Goal: Transaction & Acquisition: Subscribe to service/newsletter

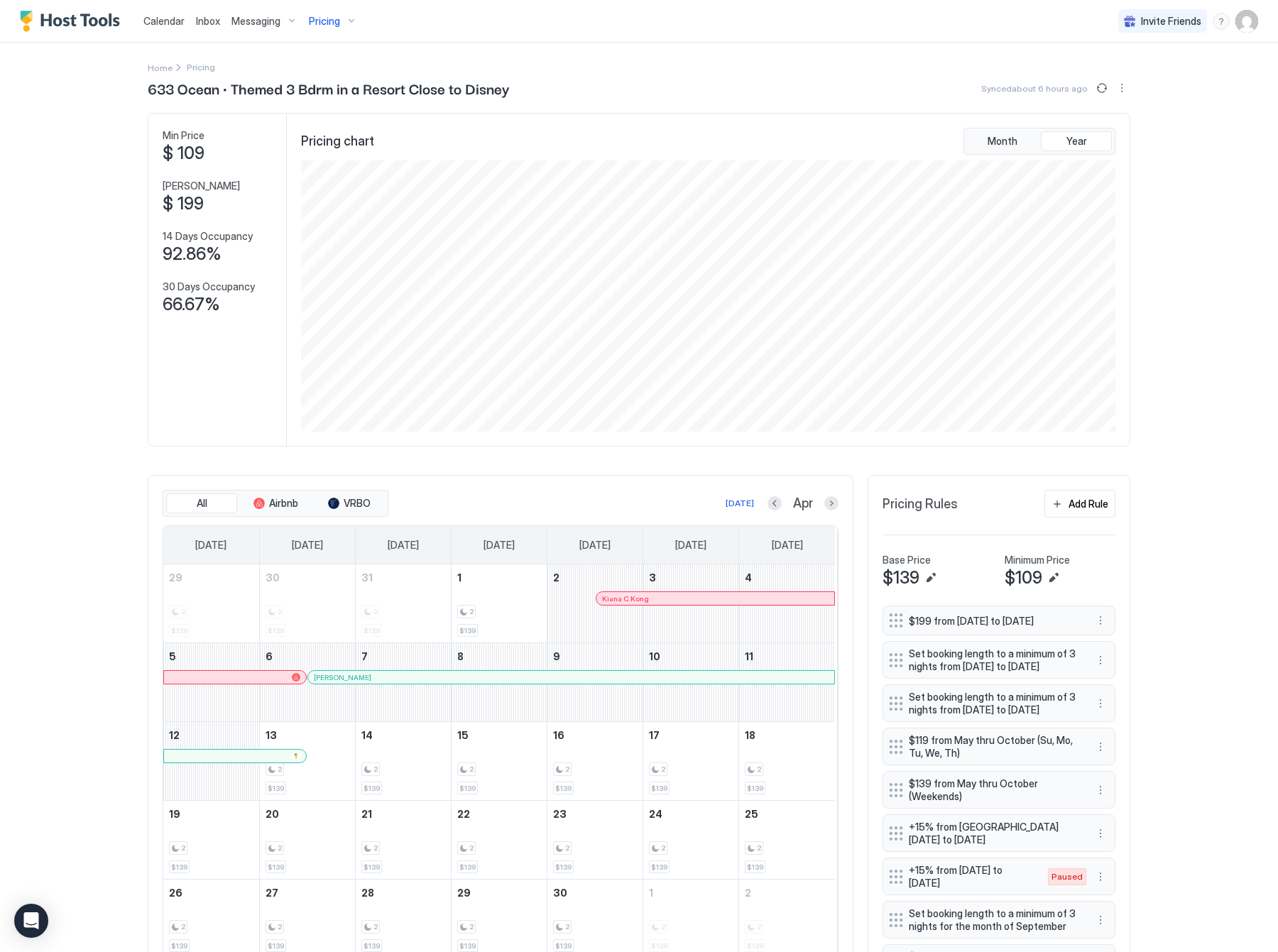
scroll to position [272, 816]
click at [320, 24] on span "Pricing" at bounding box center [324, 21] width 31 height 13
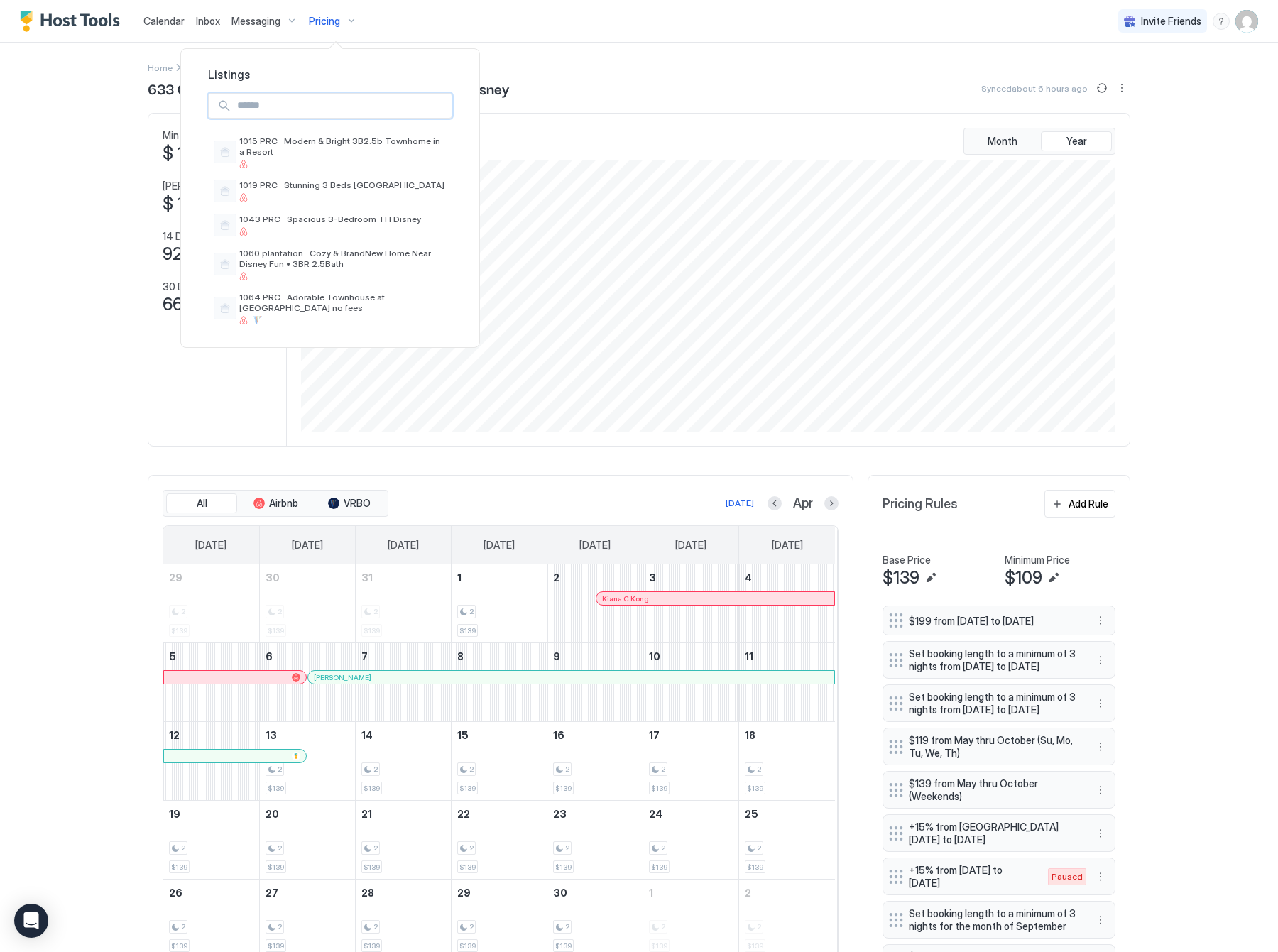
click at [343, 103] on input "Input Field" at bounding box center [341, 105] width 221 height 25
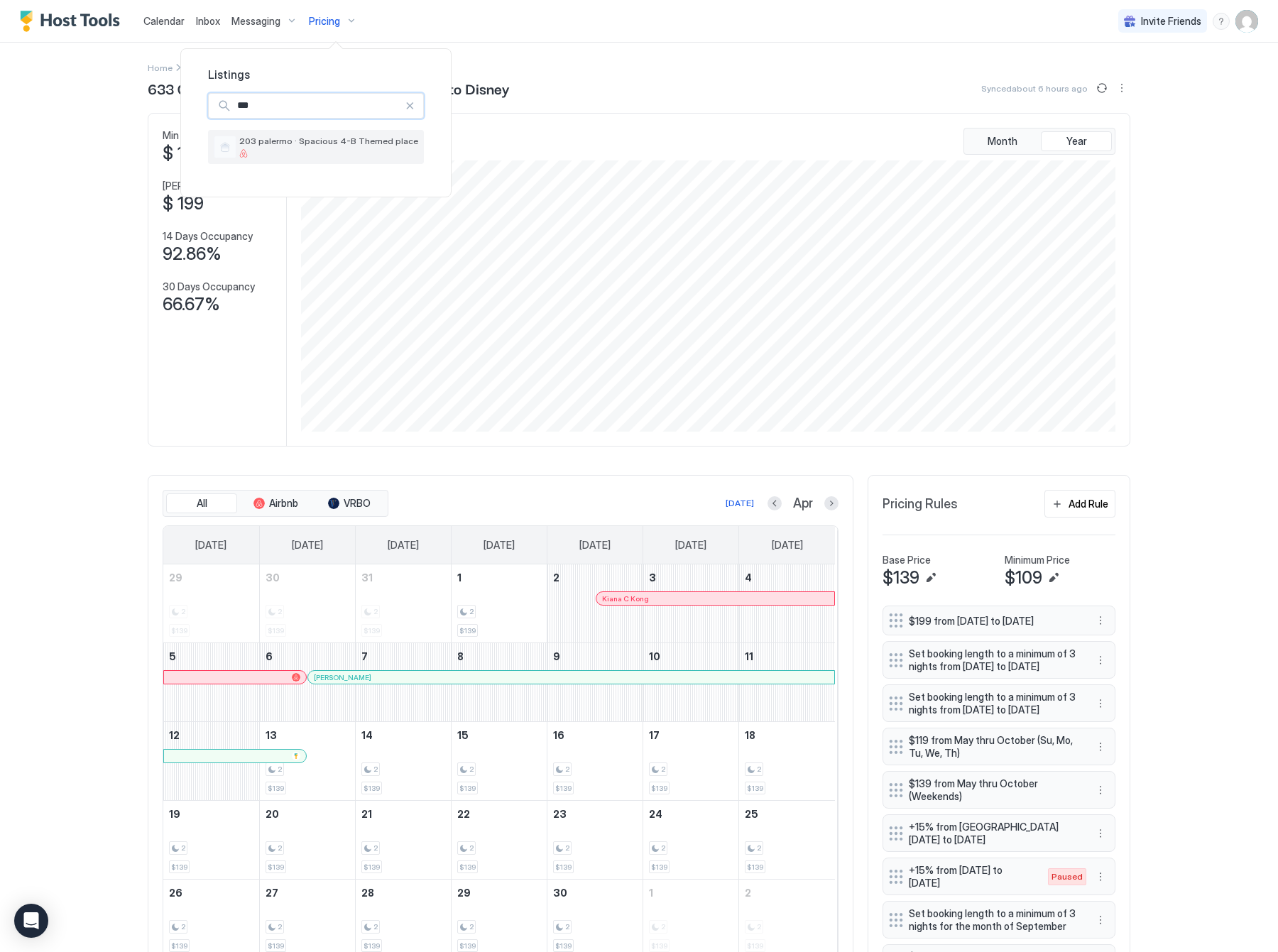
type input "***"
click at [260, 147] on div "203 palermo · Spacious 4-B Themed place" at bounding box center [329, 146] width 179 height 22
click at [300, 148] on div "203 palermo · Spacious 4-B Themed place" at bounding box center [329, 146] width 179 height 22
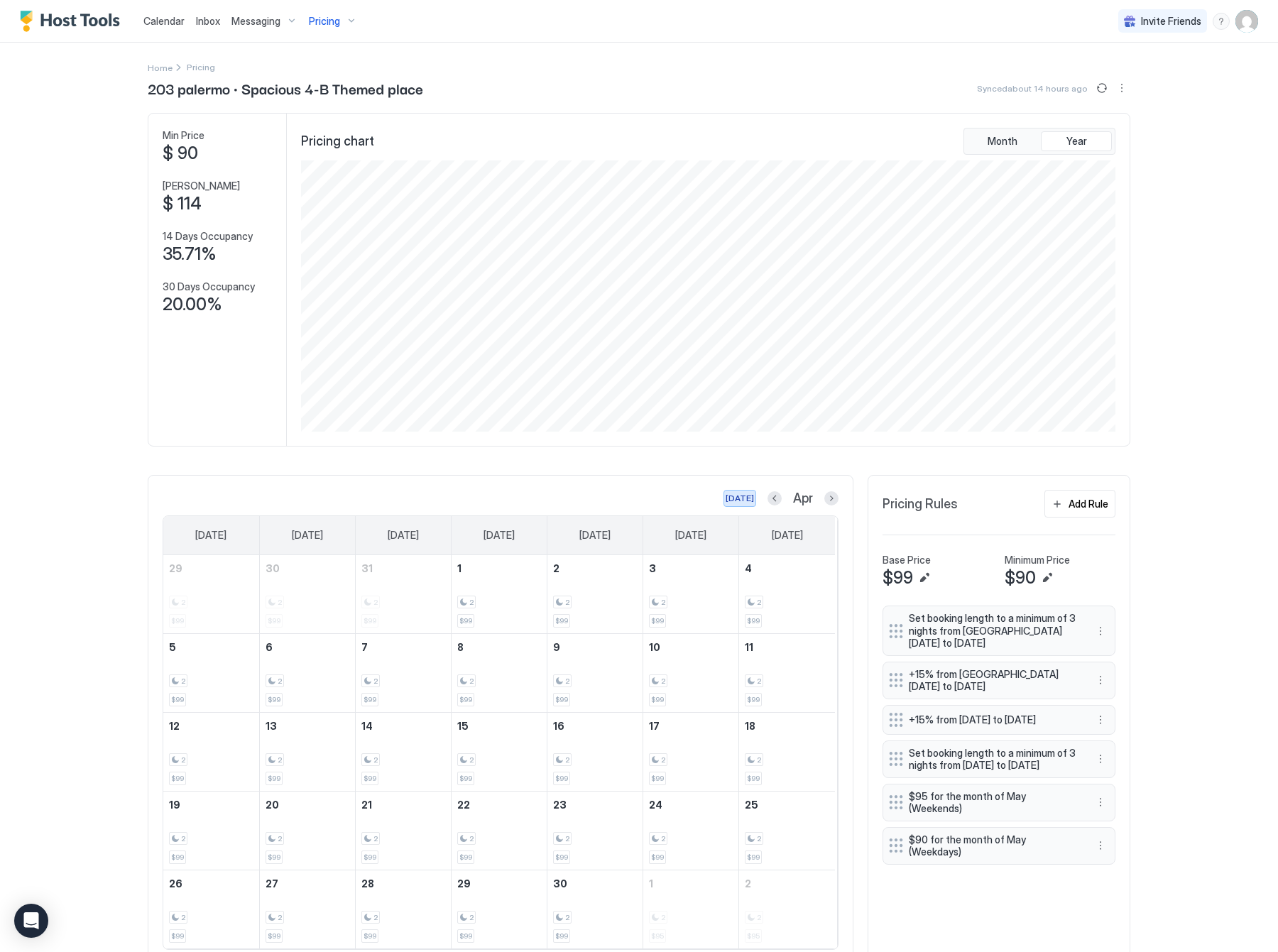
click at [736, 503] on div "[DATE]" at bounding box center [740, 498] width 28 height 13
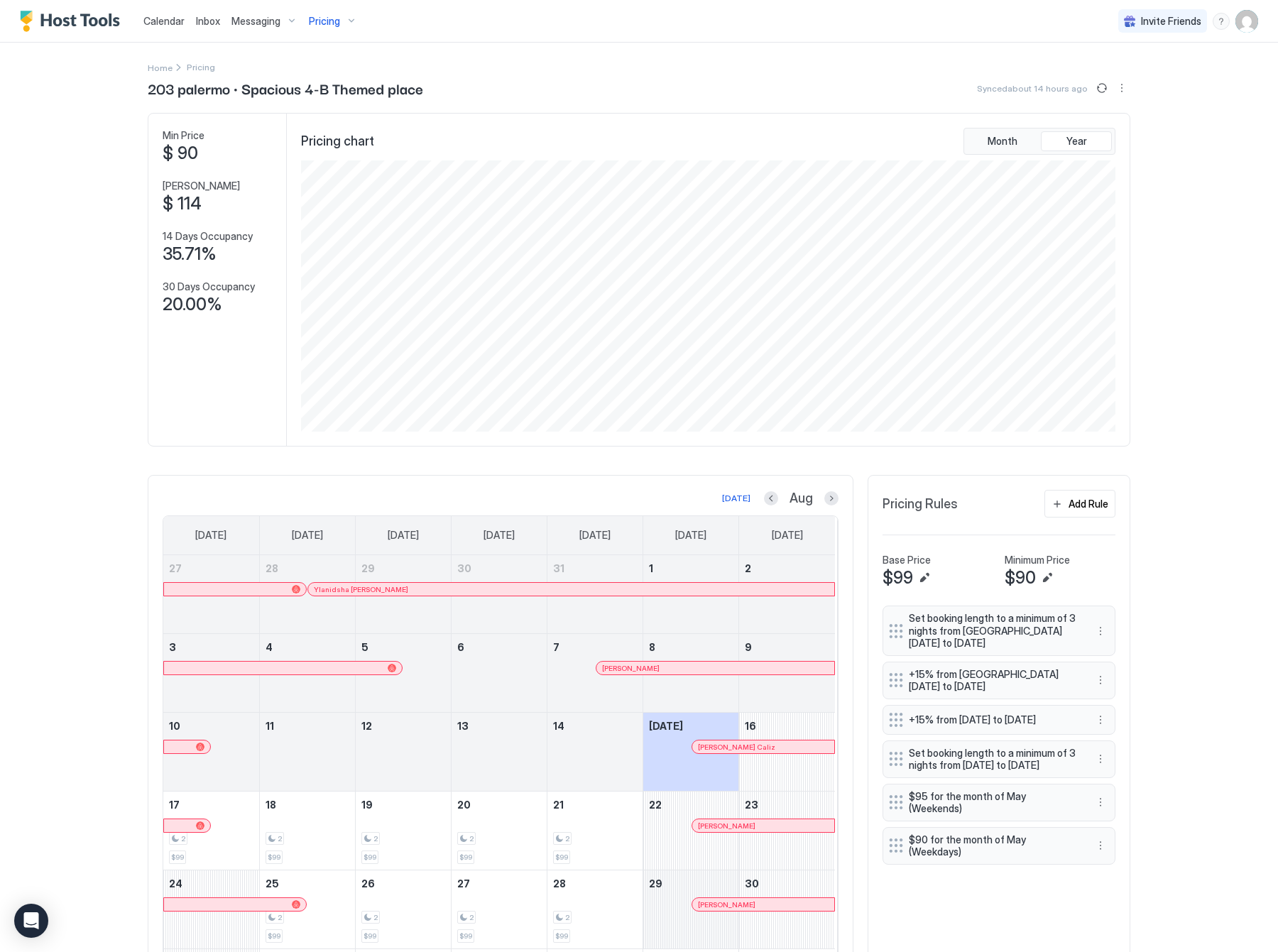
scroll to position [106, 0]
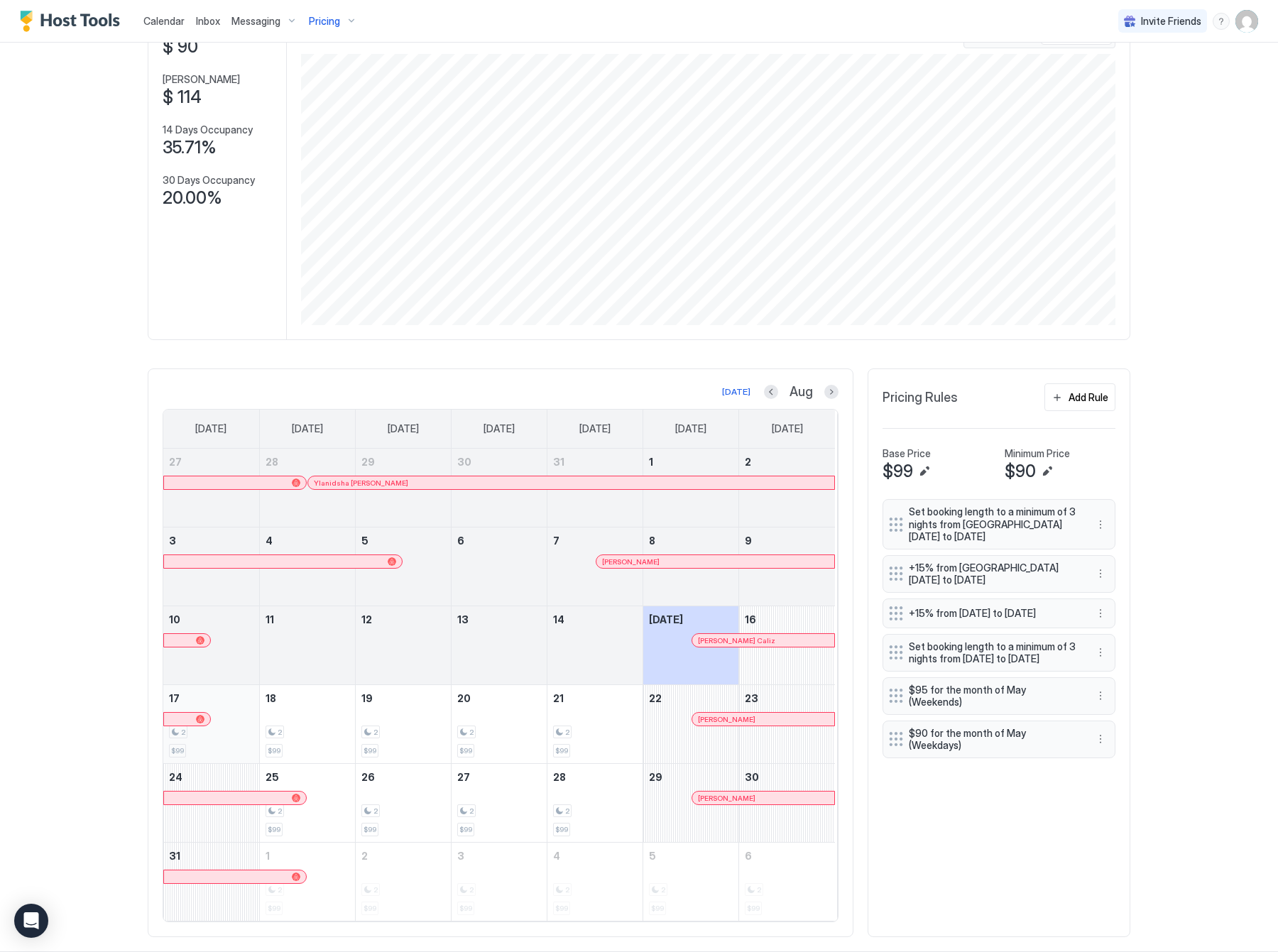
click at [204, 736] on div "2" at bounding box center [211, 732] width 84 height 14
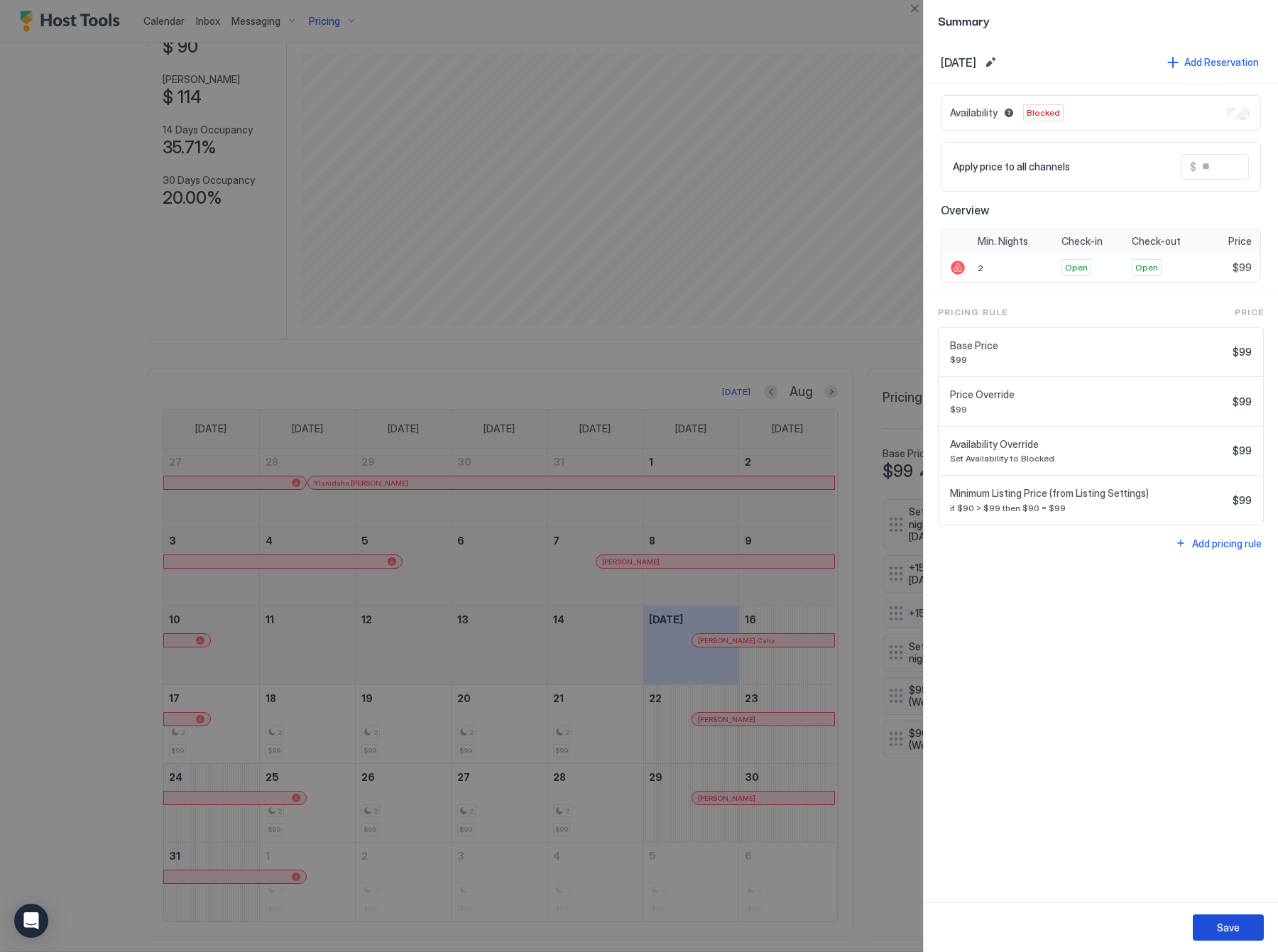
click at [1223, 929] on div "Save" at bounding box center [1228, 927] width 23 height 15
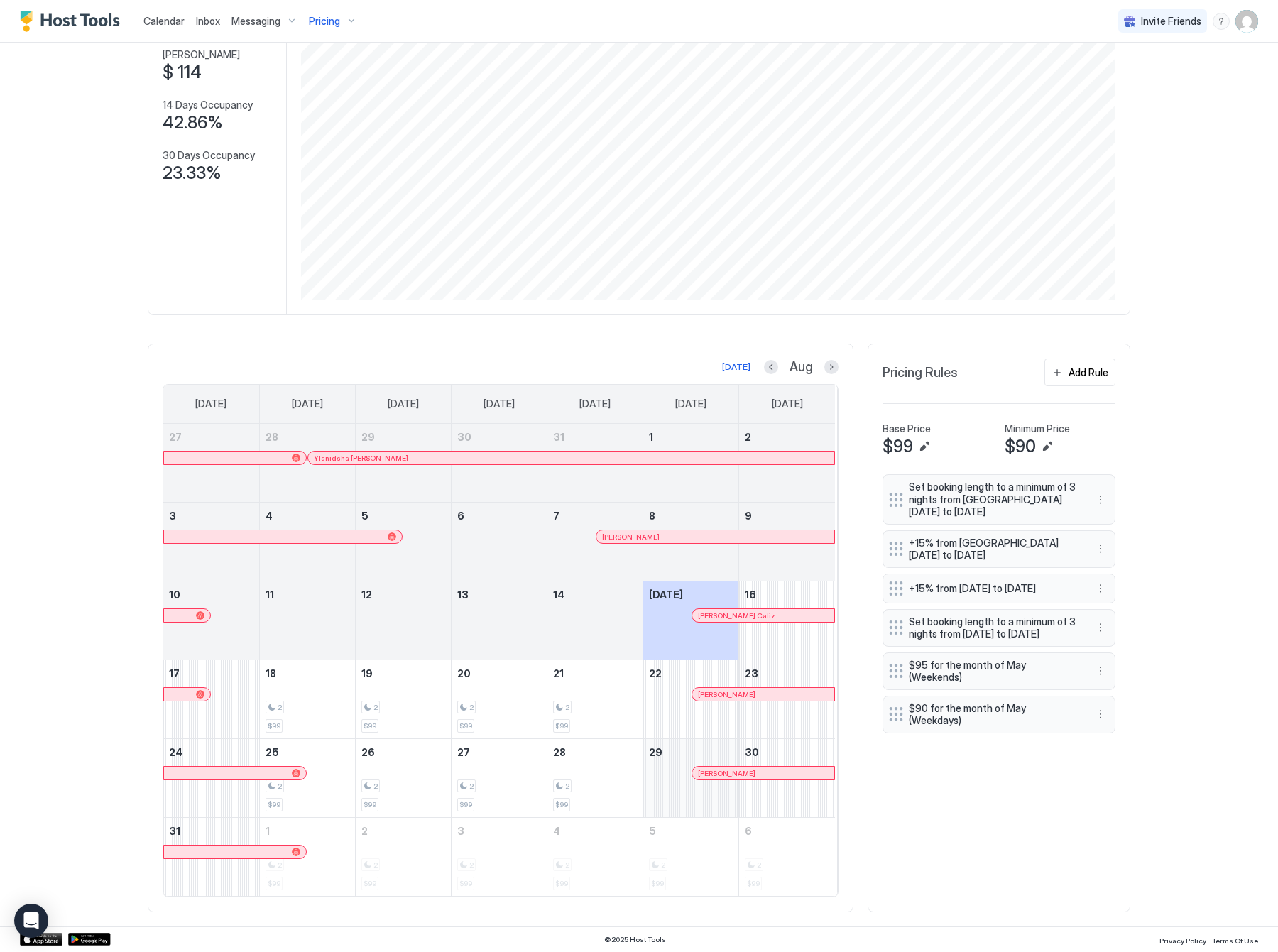
scroll to position [137, 0]
drag, startPoint x: 280, startPoint y: 703, endPoint x: 356, endPoint y: 702, distance: 76.0
click at [356, 702] on tr "17 18 2 $99 19 2 $99 20 2 $99 21 2 $99 22 [PERSON_NAME] 23" at bounding box center [499, 699] width 672 height 79
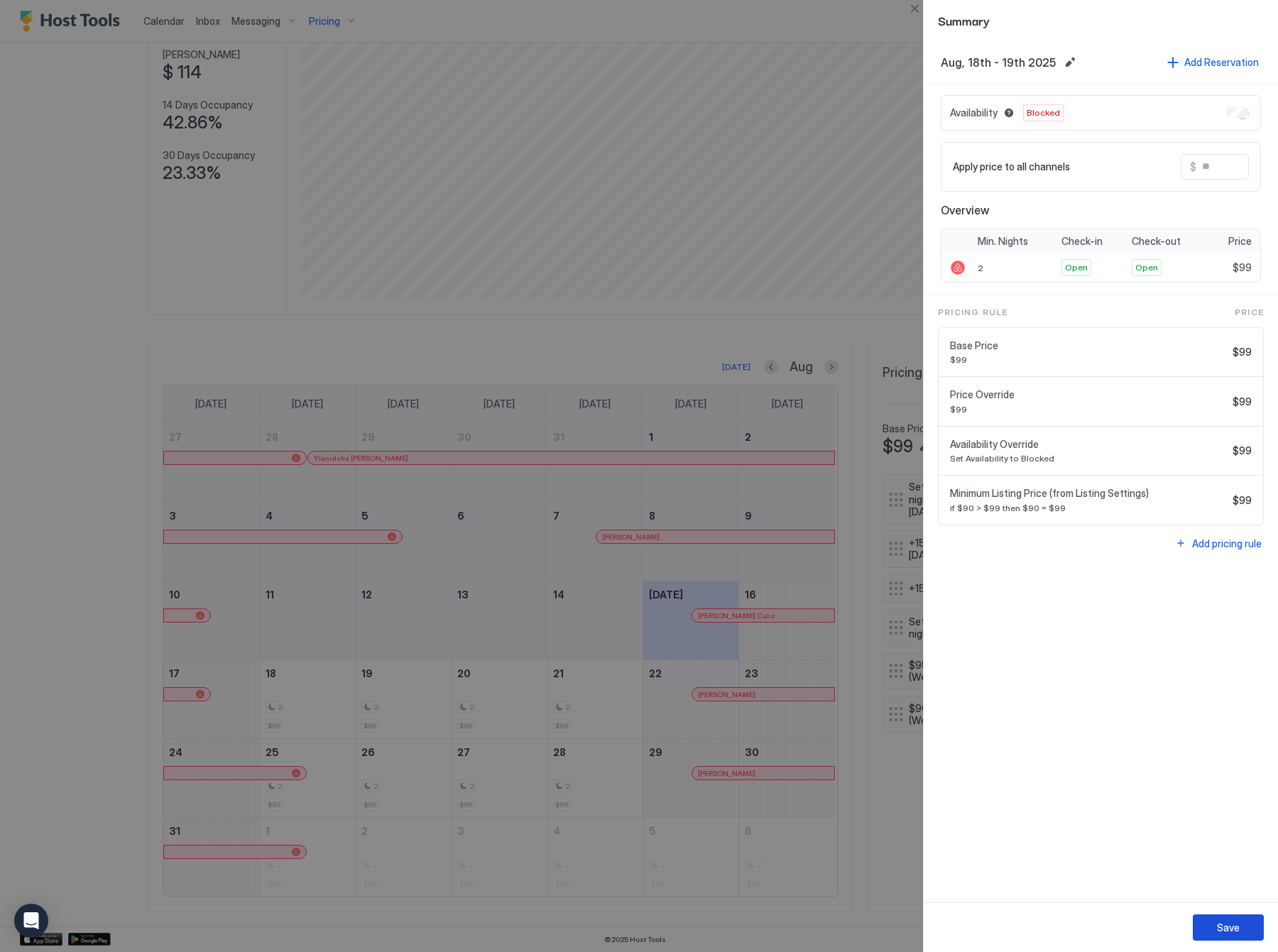
click at [1232, 921] on div "Save" at bounding box center [1228, 927] width 23 height 15
